Goal: Navigation & Orientation: Find specific page/section

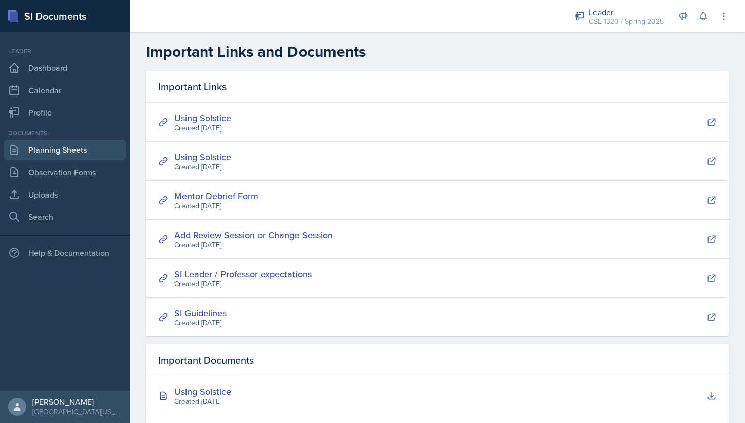
click at [71, 144] on link "Planning Sheets" at bounding box center [65, 150] width 122 height 20
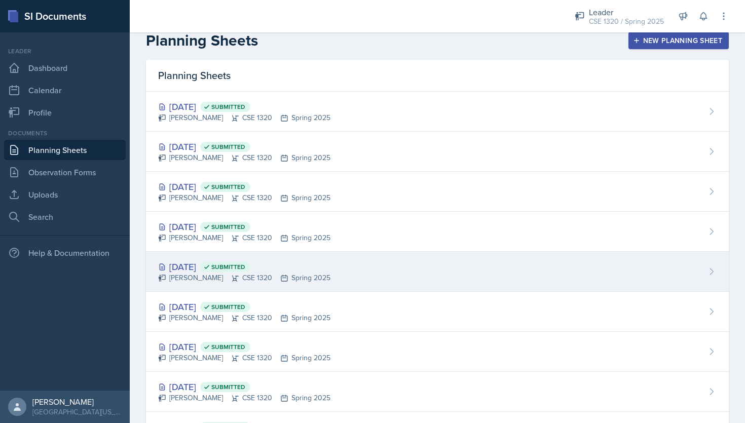
scroll to position [9, 0]
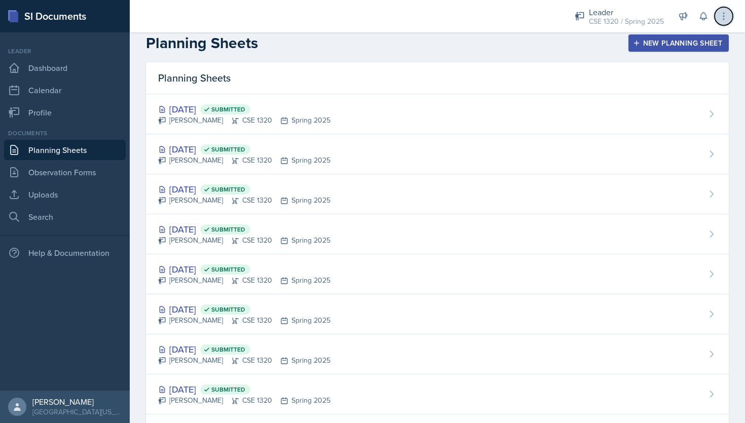
click at [727, 11] on icon at bounding box center [723, 16] width 10 height 10
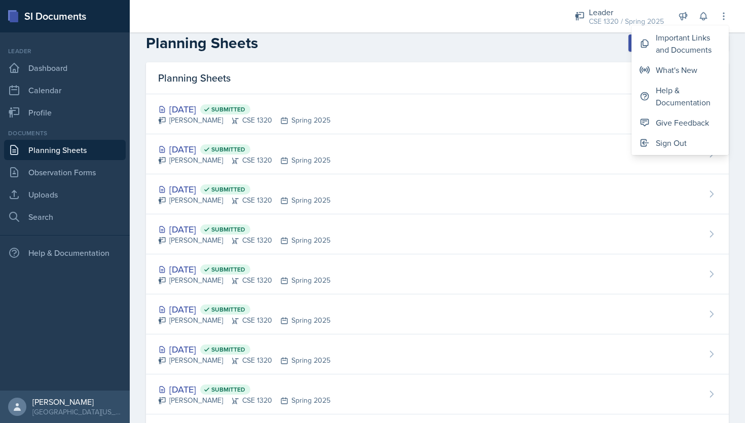
click at [494, 42] on div "Planning Sheets New Planning Sheet" at bounding box center [437, 43] width 615 height 18
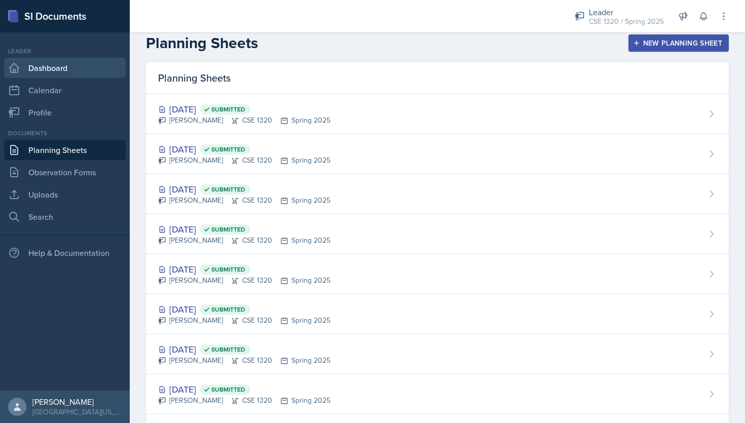
click at [82, 68] on link "Dashboard" at bounding box center [65, 68] width 122 height 20
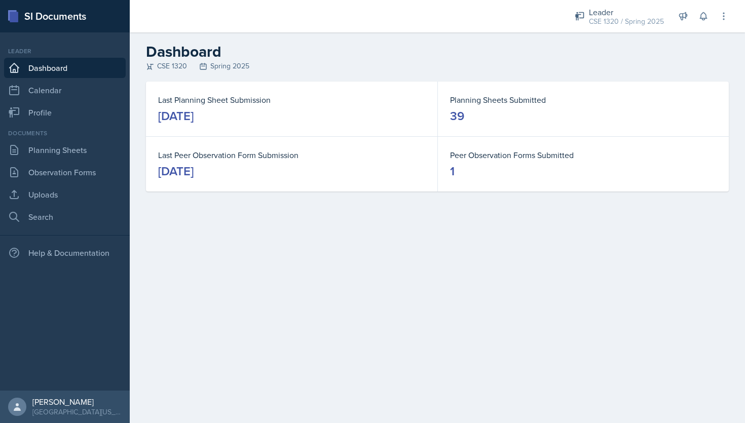
click at [227, 66] on div "CSE 1320 Spring 2025" at bounding box center [437, 66] width 583 height 11
click at [204, 65] on icon at bounding box center [203, 66] width 8 height 8
click at [205, 65] on icon at bounding box center [203, 66] width 8 height 8
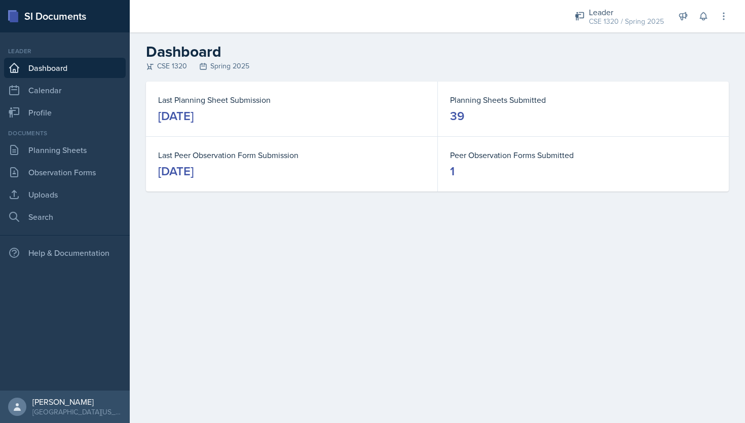
click at [205, 65] on icon at bounding box center [203, 66] width 8 height 8
click at [297, 66] on div "CSE 1320 Spring 2025" at bounding box center [437, 66] width 583 height 11
